Goal: Obtain resource: Download file/media

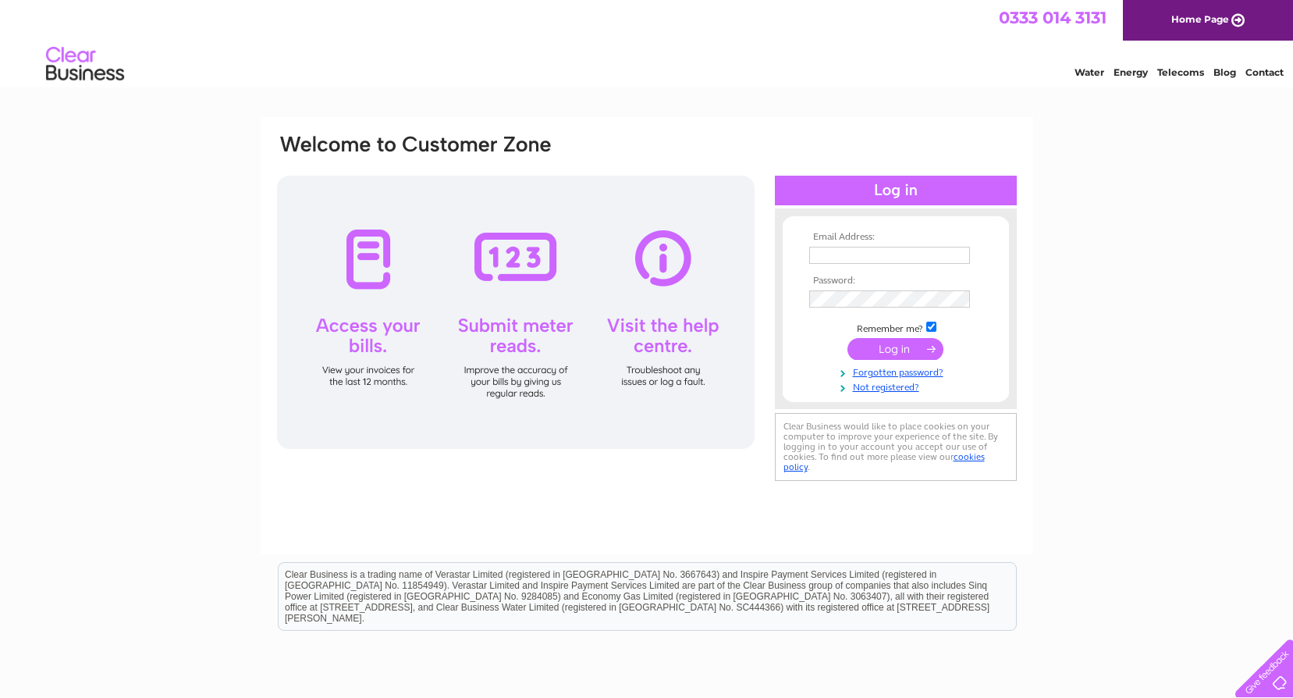
type input "[EMAIL_ADDRESS][DOMAIN_NAME]"
click at [898, 342] on input "submit" at bounding box center [896, 349] width 96 height 22
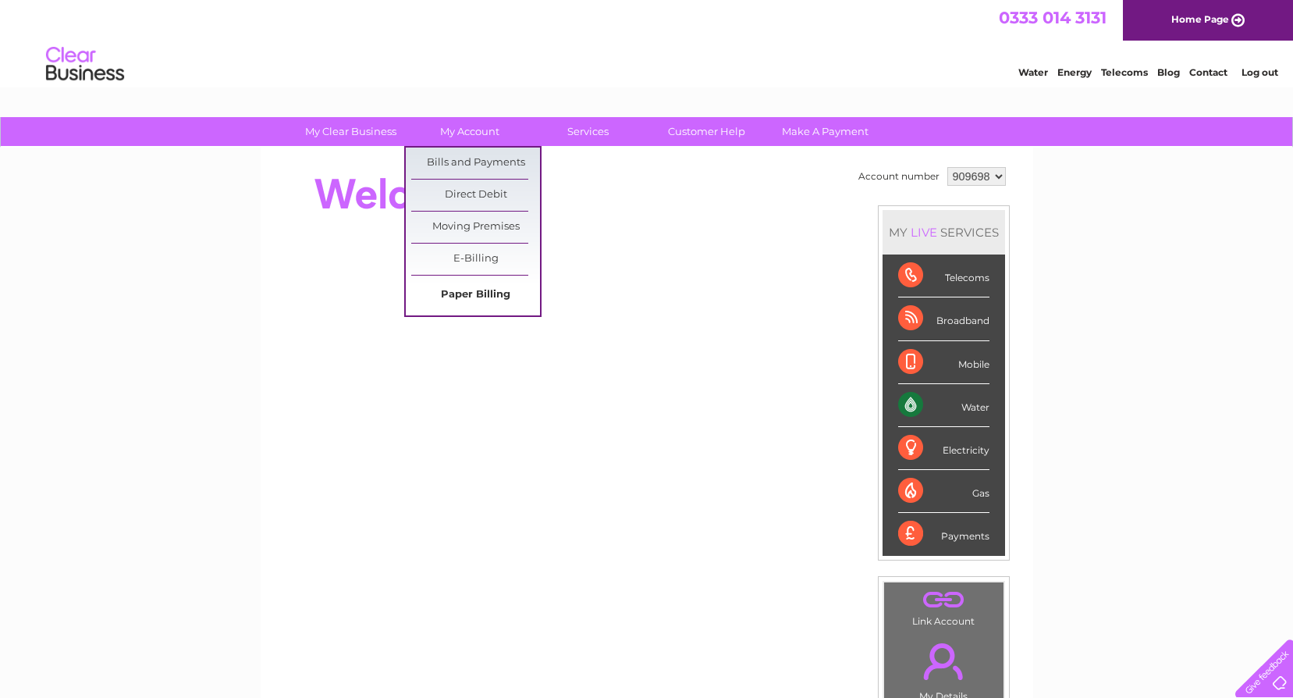
click at [476, 292] on link "Paper Billing" at bounding box center [475, 294] width 129 height 31
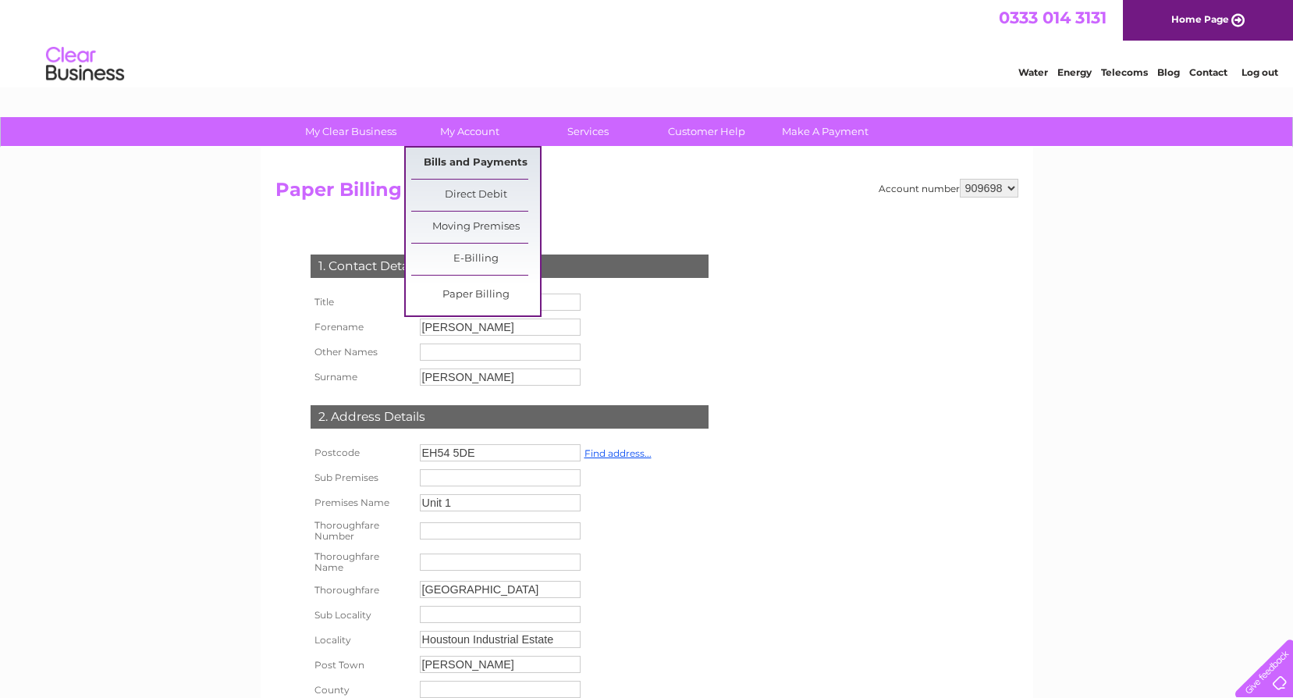
click at [471, 155] on link "Bills and Payments" at bounding box center [475, 163] width 129 height 31
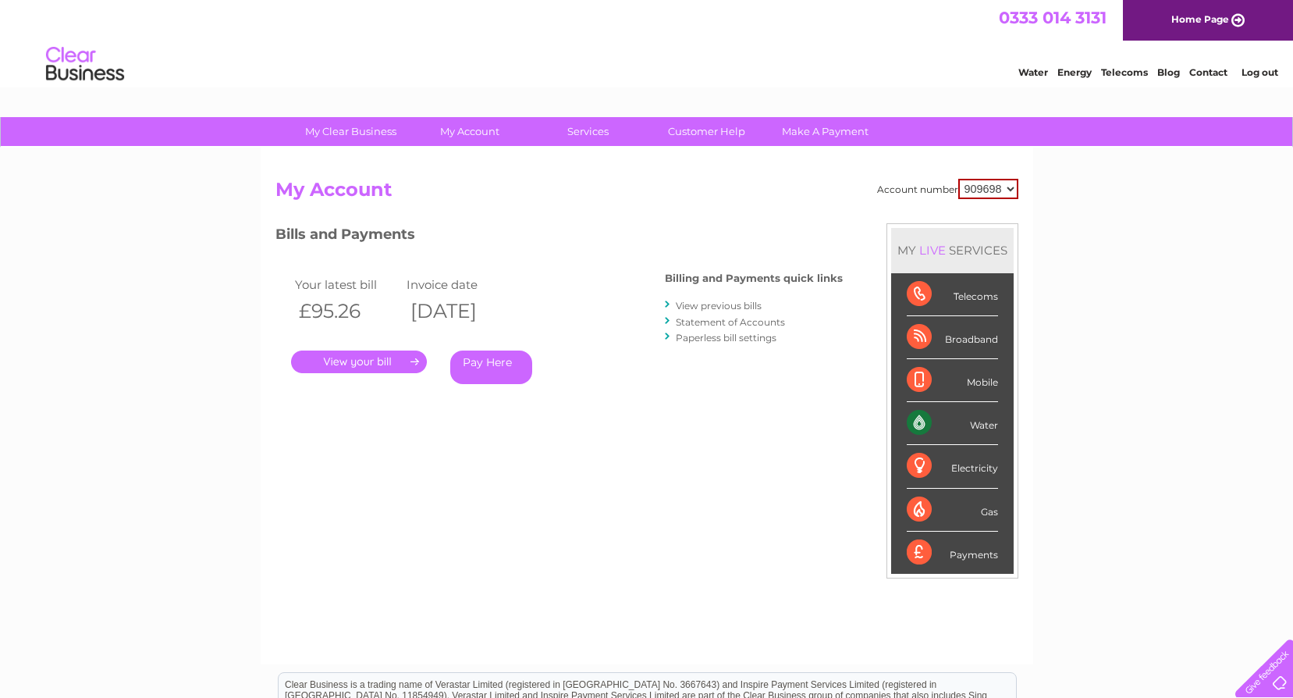
click at [709, 303] on link "View previous bills" at bounding box center [719, 306] width 86 height 12
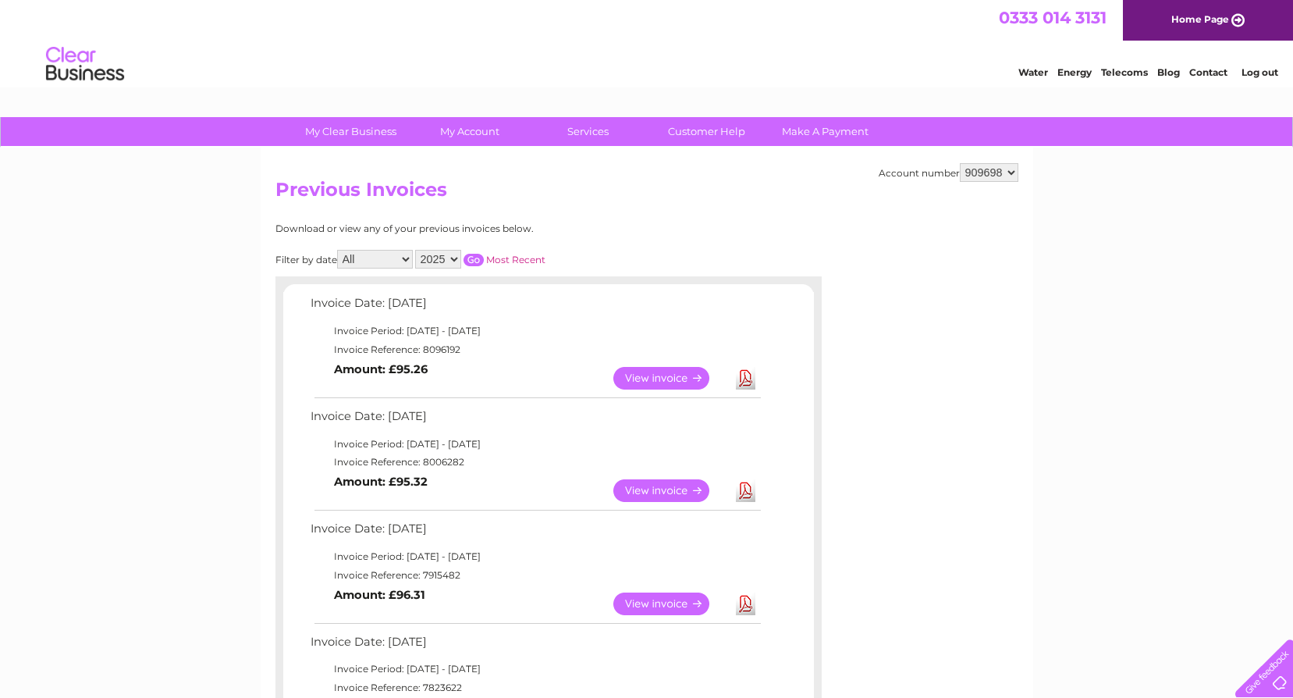
click at [699, 489] on link "View" at bounding box center [671, 490] width 115 height 23
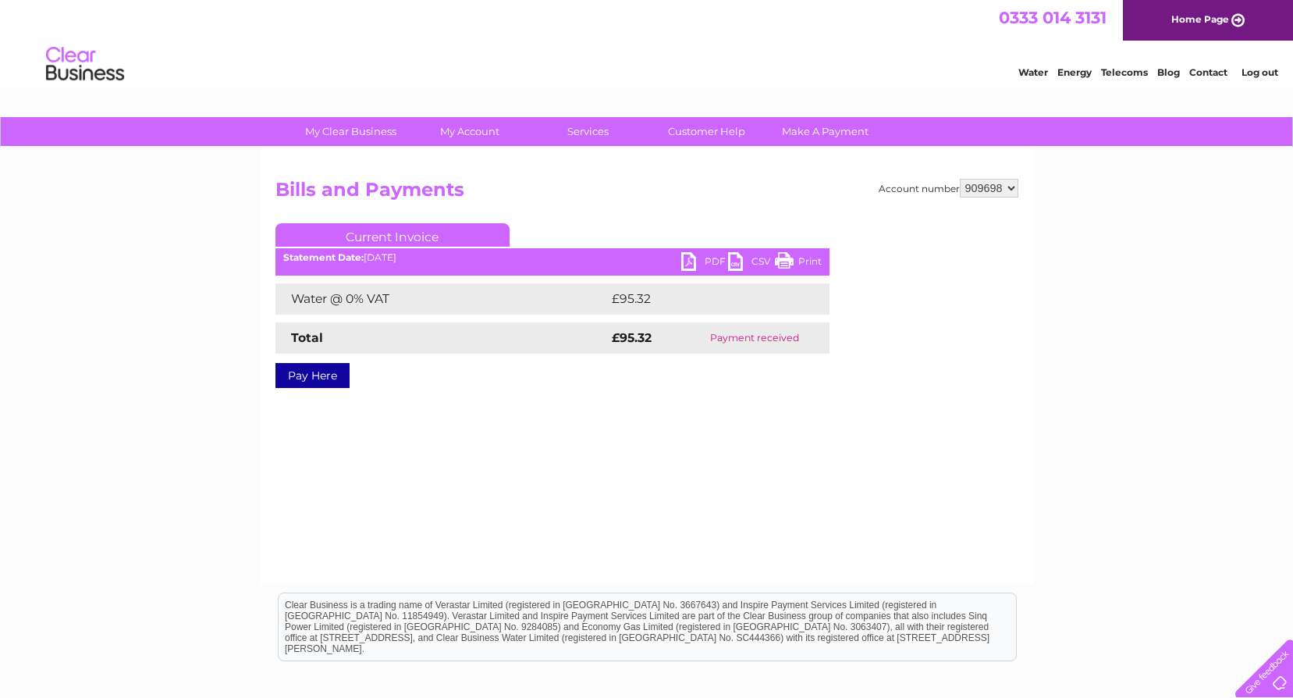
click at [705, 261] on link "PDF" at bounding box center [704, 263] width 47 height 23
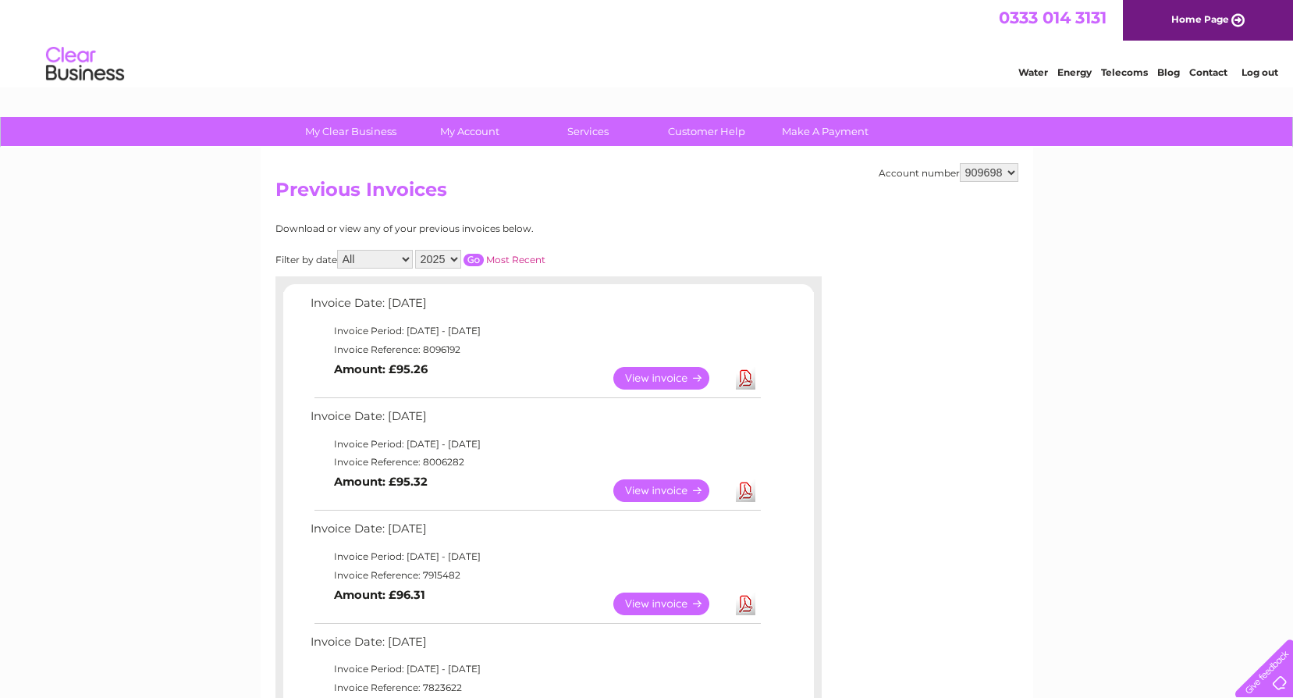
click at [683, 373] on link "View" at bounding box center [671, 378] width 115 height 23
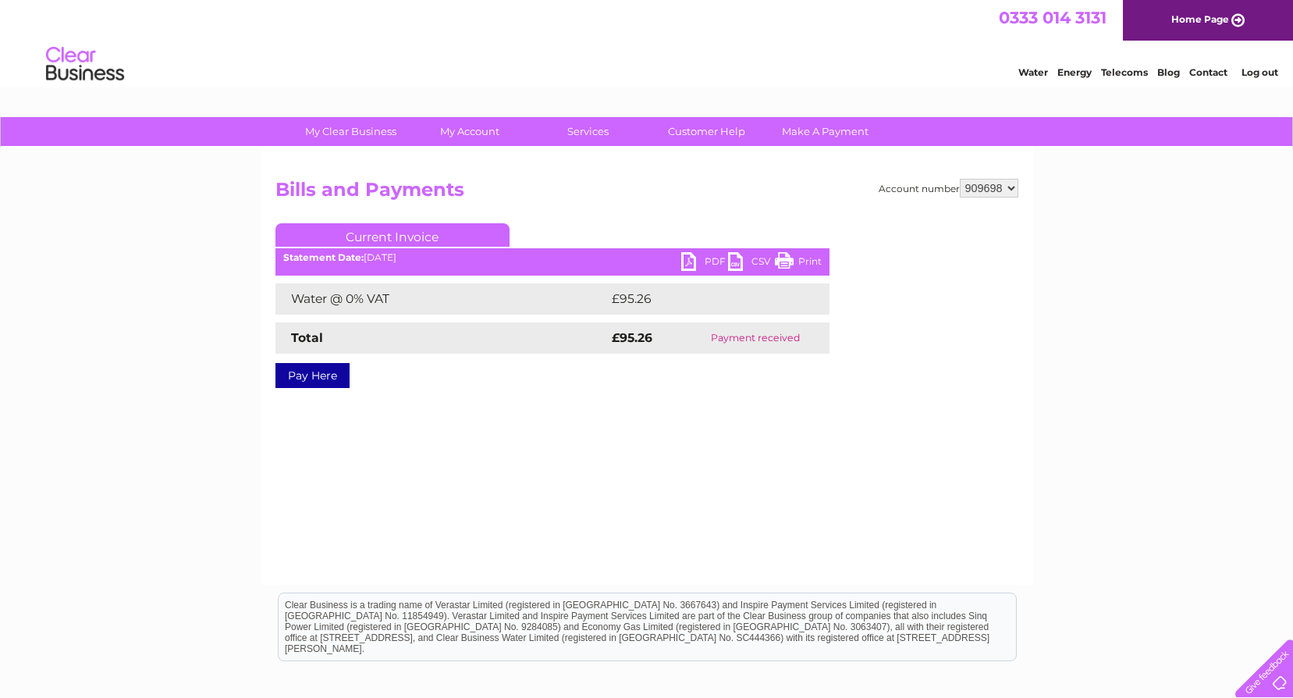
click at [717, 256] on link "PDF" at bounding box center [704, 263] width 47 height 23
